Goal: Information Seeking & Learning: Learn about a topic

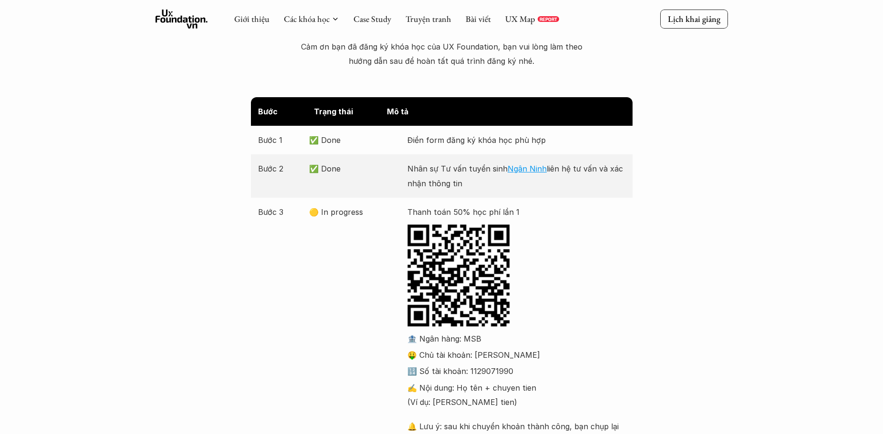
scroll to position [5, 0]
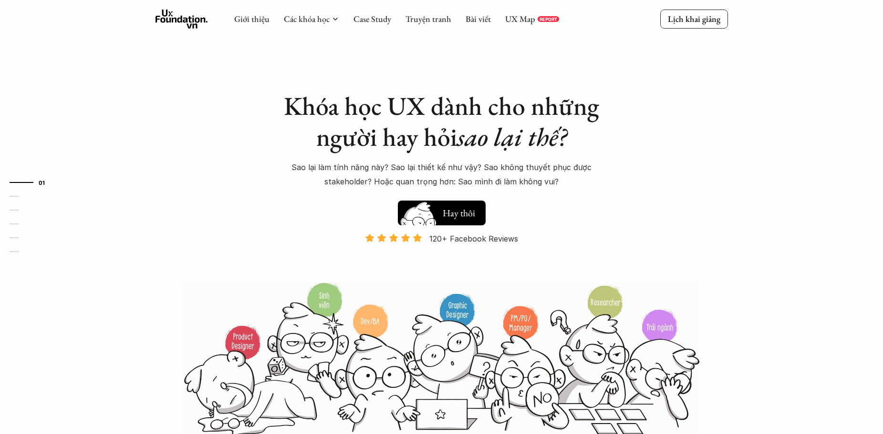
click at [451, 218] on button "Hay thôi Xem thử" at bounding box center [442, 213] width 88 height 25
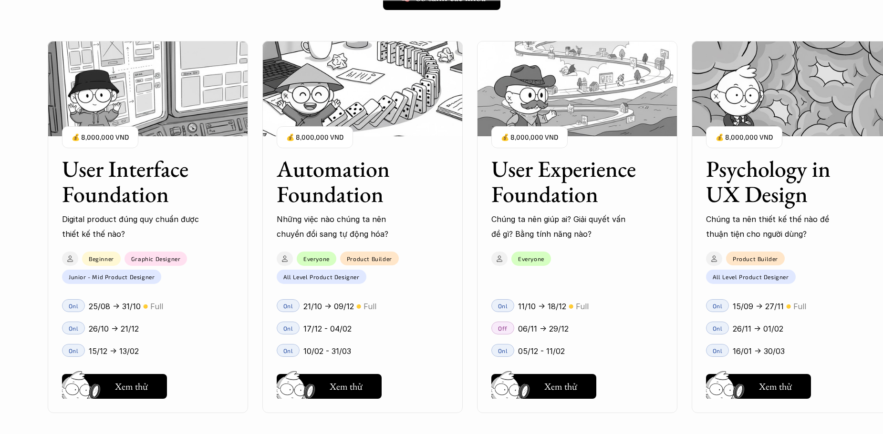
scroll to position [867, 0]
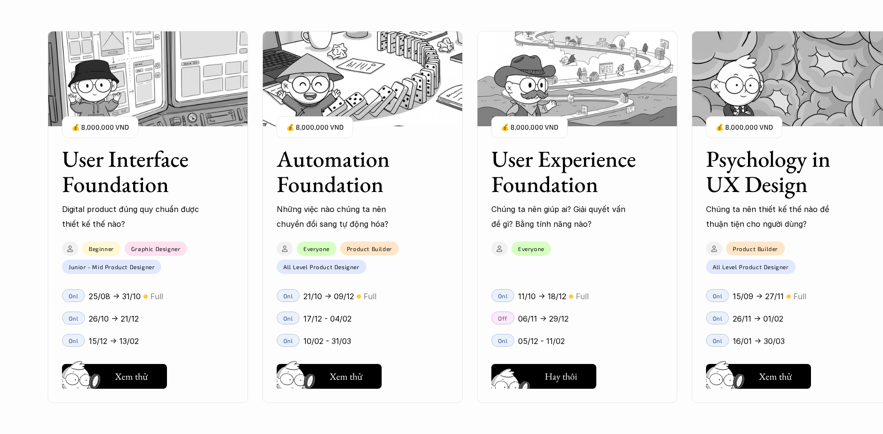
click at [525, 373] on img at bounding box center [511, 390] width 51 height 43
click at [574, 382] on h5 "Xem thử" at bounding box center [560, 378] width 33 height 13
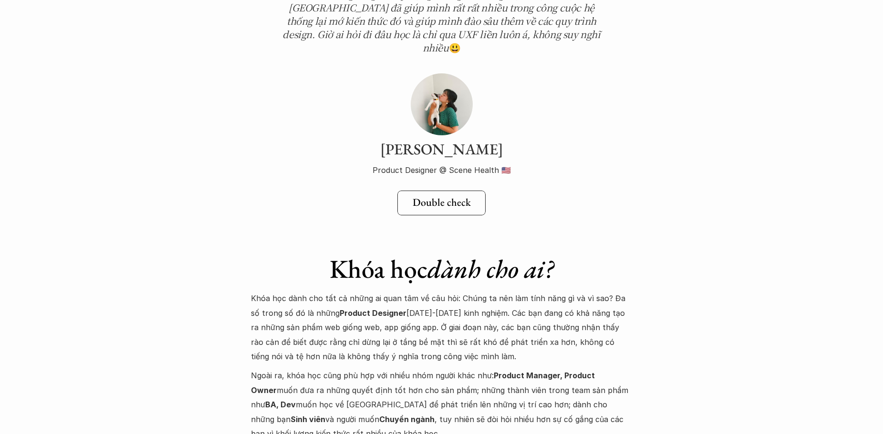
scroll to position [3386, 0]
